Goal: Navigation & Orientation: Find specific page/section

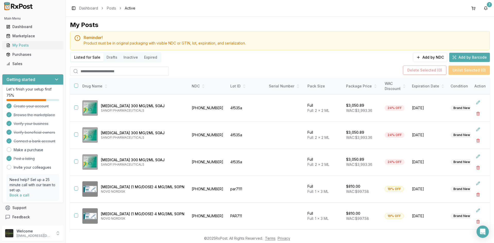
click at [34, 43] on div "My Posts" at bounding box center [32, 45] width 53 height 5
